Goal: Task Accomplishment & Management: Use online tool/utility

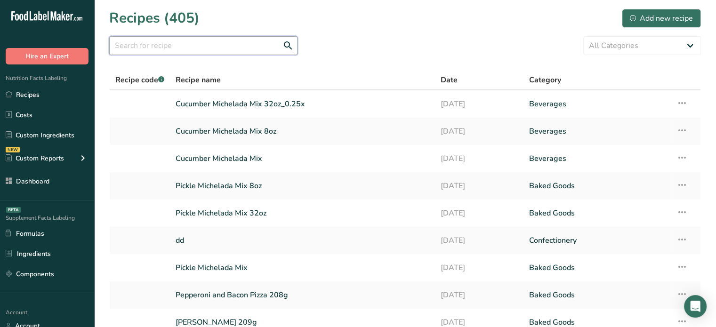
click at [220, 46] on input "text" at bounding box center [203, 45] width 188 height 19
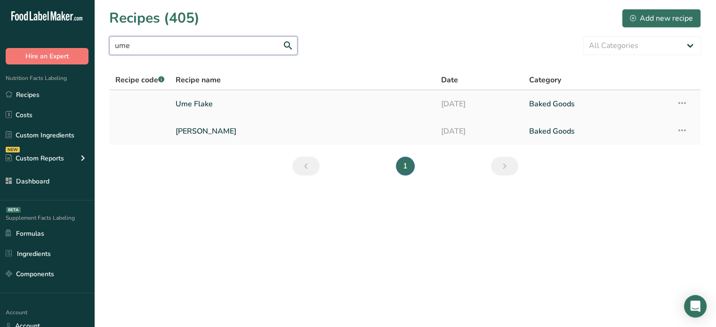
type input "ume"
click at [244, 107] on link "Ume Flake" at bounding box center [303, 104] width 254 height 20
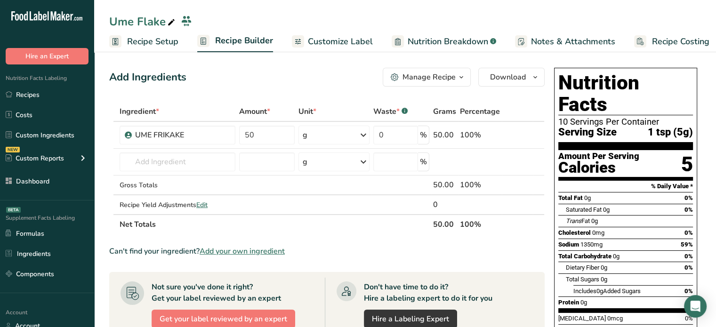
click at [162, 45] on span "Recipe Setup" at bounding box center [152, 41] width 51 height 13
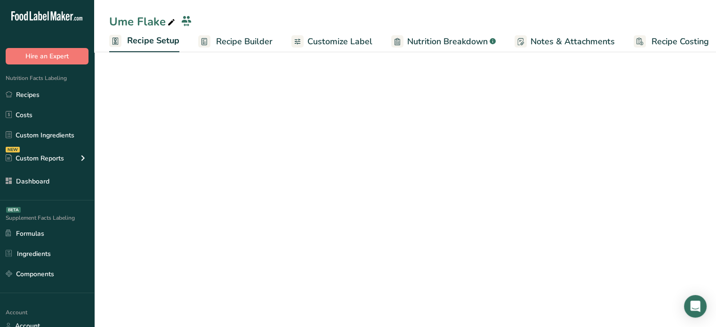
scroll to position [0, 3]
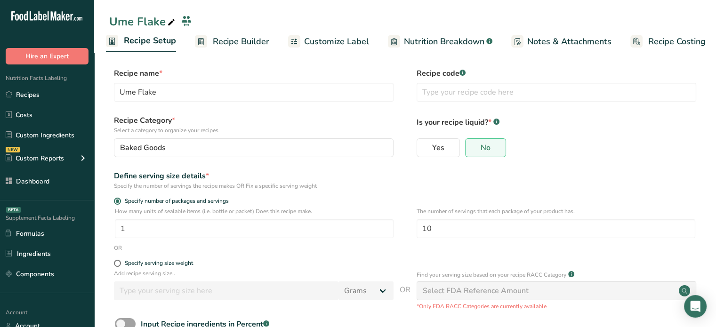
drag, startPoint x: 518, startPoint y: 216, endPoint x: 723, endPoint y: 219, distance: 204.9
click at [716, 219] on html ".a-20{fill:#fff;} Hire an Expert Nutrition Facts Labeling Recipes Costs Custom …" at bounding box center [358, 195] width 716 height 390
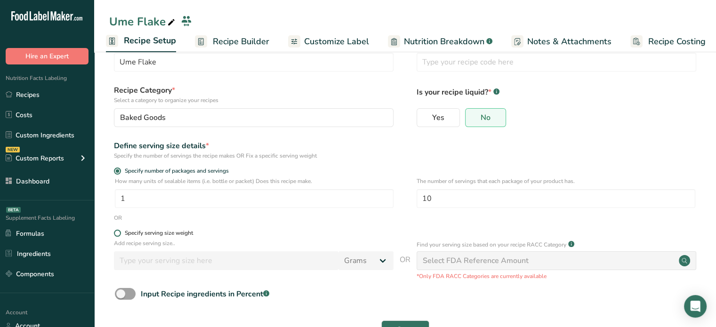
click at [169, 230] on div "Specify serving size weight" at bounding box center [159, 233] width 68 height 7
click at [120, 230] on input "Specify serving size weight" at bounding box center [117, 233] width 6 height 6
radio input "true"
radio input "false"
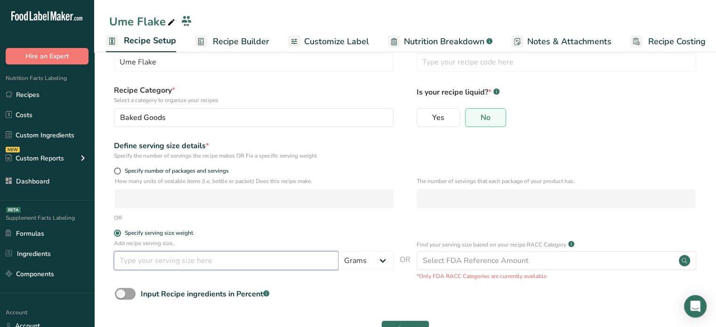
click at [185, 260] on input "number" at bounding box center [226, 260] width 225 height 19
type input "2"
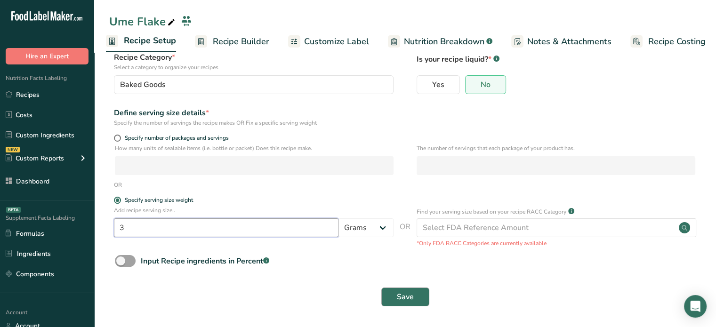
type input "3"
click at [394, 295] on button "Save" at bounding box center [405, 297] width 48 height 19
click at [394, 295] on div "Save" at bounding box center [405, 297] width 581 height 19
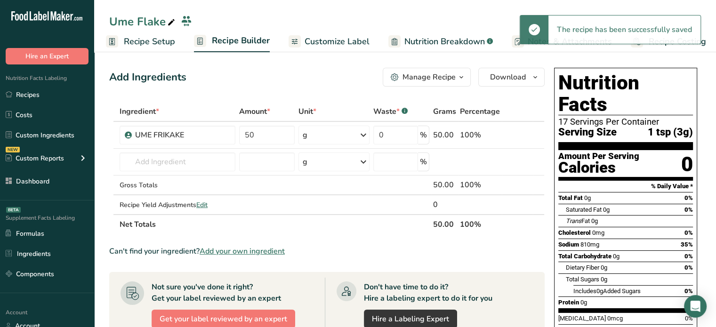
click at [328, 41] on span "Customize Label" at bounding box center [337, 41] width 65 height 13
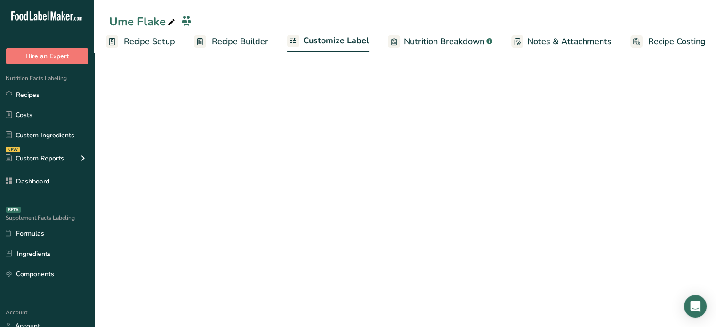
scroll to position [0, 8]
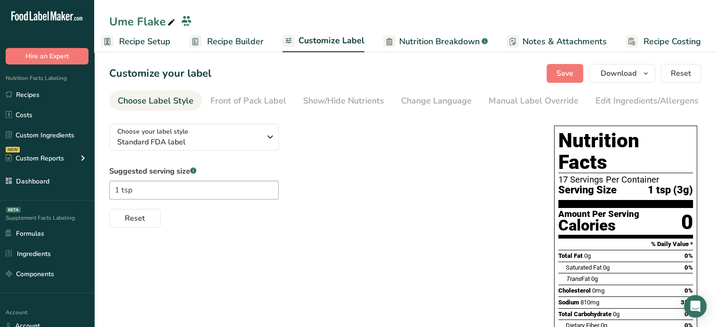
click at [440, 39] on span "Nutrition Breakdown" at bounding box center [439, 41] width 81 height 13
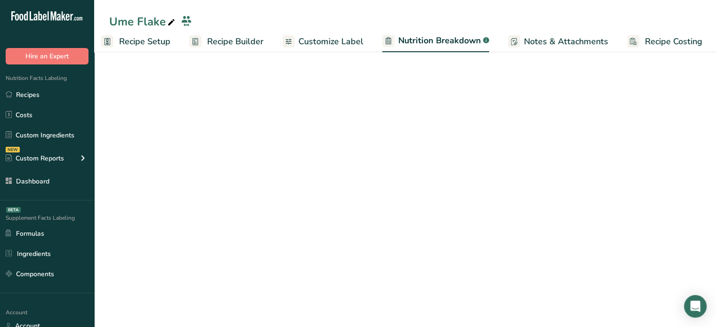
scroll to position [0, 9]
select select "Calories"
